Goal: Navigation & Orientation: Find specific page/section

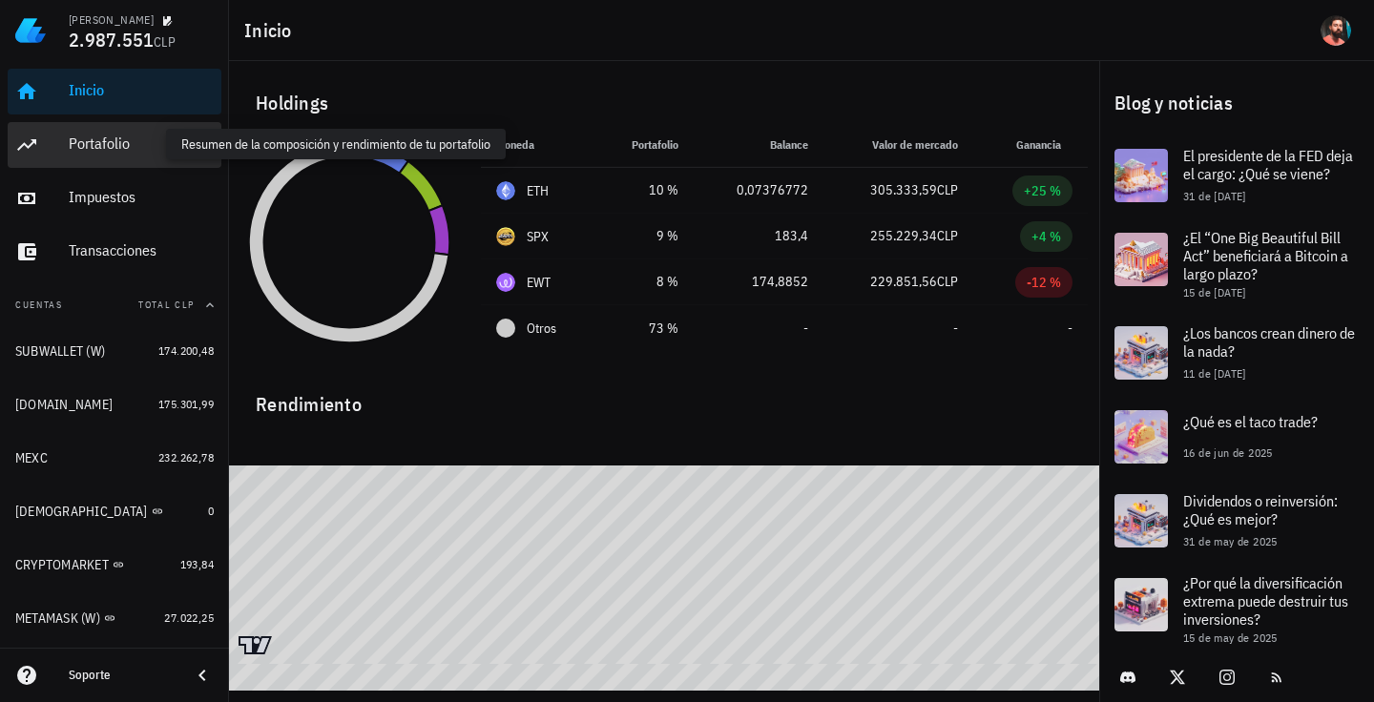
click at [143, 148] on div "Portafolio" at bounding box center [141, 144] width 145 height 18
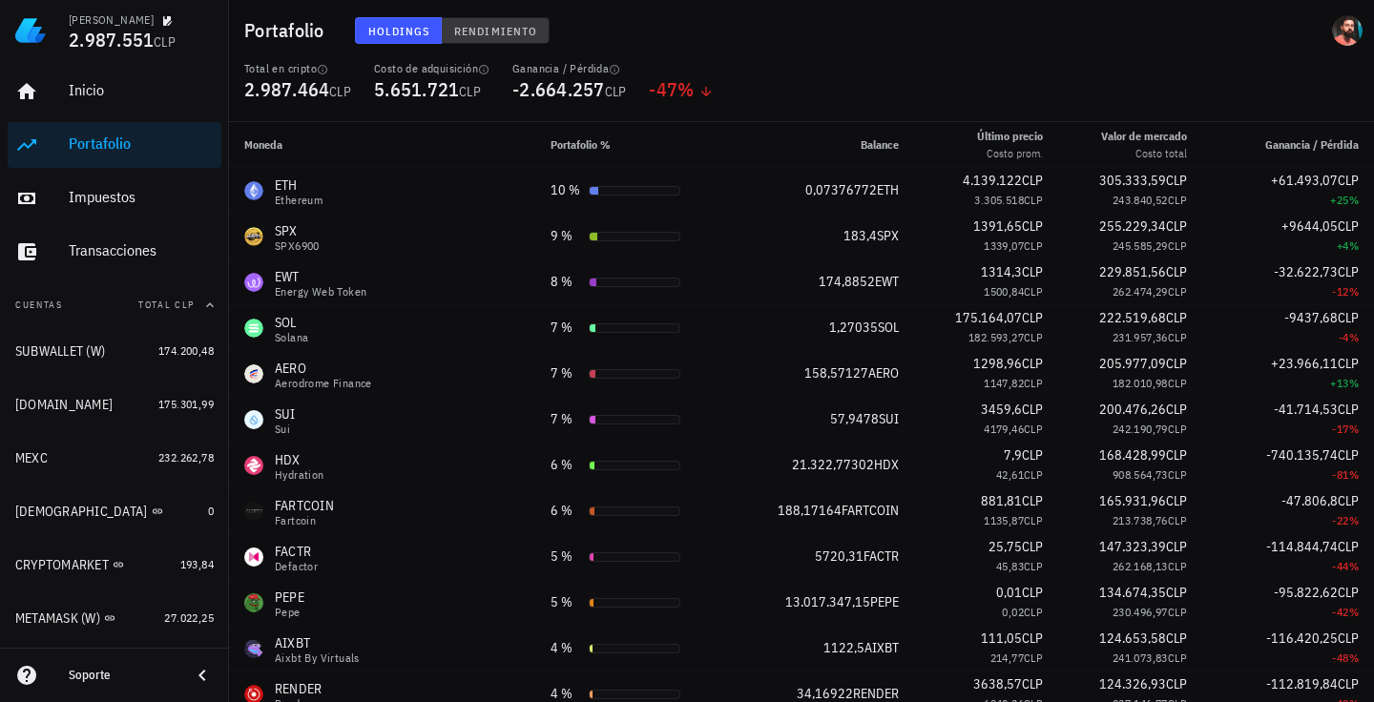
click at [482, 24] on span "Rendimiento" at bounding box center [495, 31] width 84 height 14
